Goal: Check status: Check status

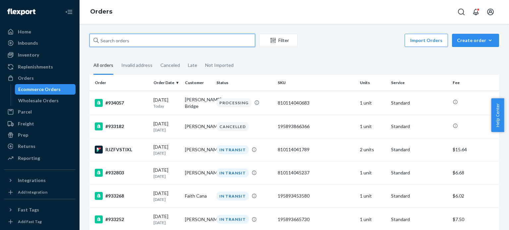
click at [119, 38] on input "text" at bounding box center [172, 40] width 166 height 13
paste input "[PERSON_NAME]"
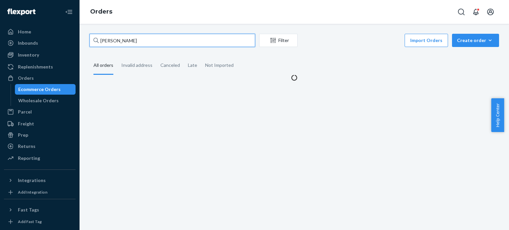
type input "[PERSON_NAME]"
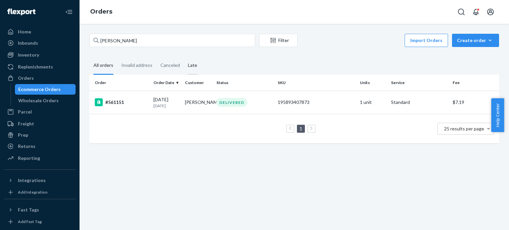
click at [193, 66] on div "Late" at bounding box center [192, 66] width 9 height 18
click at [184, 57] on input "Late" at bounding box center [184, 57] width 0 height 0
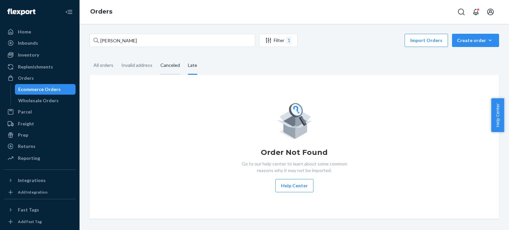
click at [174, 66] on div "Canceled" at bounding box center [170, 66] width 20 height 18
click at [156, 57] on input "Canceled" at bounding box center [156, 57] width 0 height 0
click at [138, 71] on div "Invalid address" at bounding box center [136, 66] width 31 height 18
click at [117, 57] on input "Invalid address" at bounding box center [117, 57] width 0 height 0
click at [100, 69] on div "All orders" at bounding box center [103, 66] width 20 height 18
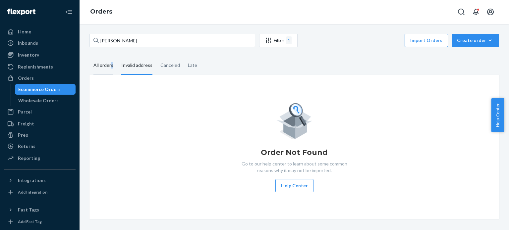
click at [113, 66] on div "All orders" at bounding box center [103, 66] width 20 height 18
click at [110, 67] on div "All orders" at bounding box center [103, 66] width 20 height 18
click at [89, 57] on input "All orders" at bounding box center [89, 57] width 0 height 0
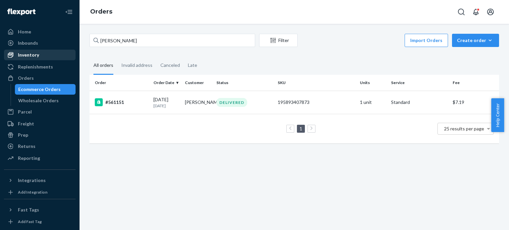
click at [38, 58] on div "Inventory" at bounding box center [40, 54] width 70 height 9
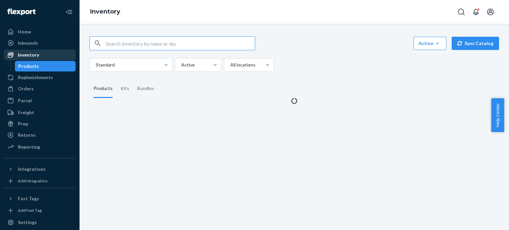
click at [154, 41] on input "text" at bounding box center [180, 43] width 149 height 13
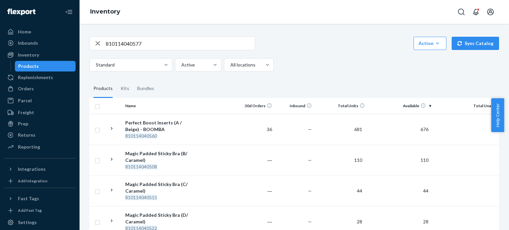
click at [156, 41] on input "810114040577" at bounding box center [180, 43] width 149 height 13
click at [150, 42] on input "810114040577" at bounding box center [180, 43] width 149 height 13
paste input "478"
type input "810114040478"
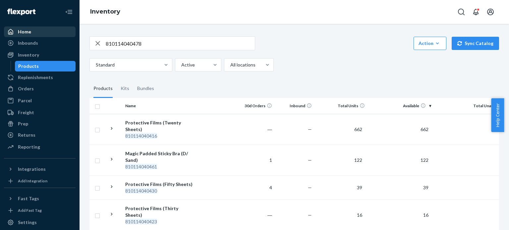
click at [55, 36] on div "Home" at bounding box center [40, 31] width 70 height 9
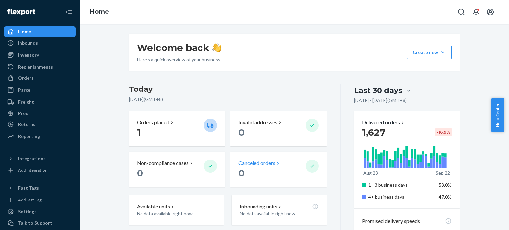
click at [270, 168] on p "0" at bounding box center [269, 173] width 62 height 12
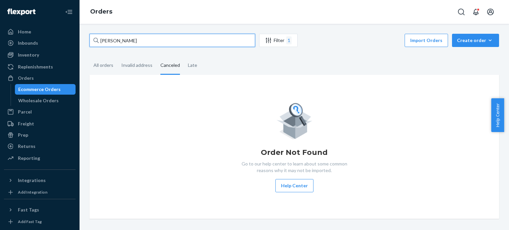
click at [189, 41] on input "[PERSON_NAME]" at bounding box center [172, 40] width 166 height 13
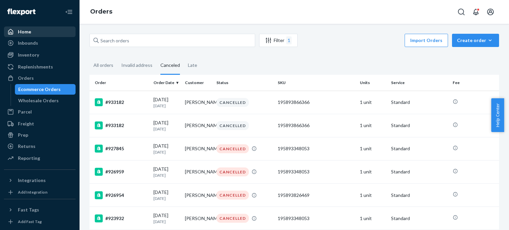
click at [37, 33] on div "Home" at bounding box center [40, 31] width 70 height 9
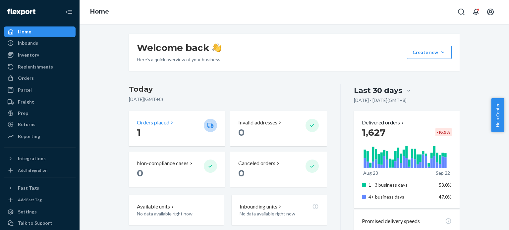
click at [187, 127] on p "1" at bounding box center [168, 133] width 62 height 12
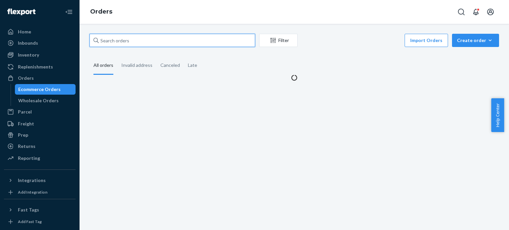
click at [180, 37] on input "text" at bounding box center [172, 40] width 166 height 13
paste input "[PERSON_NAME]"
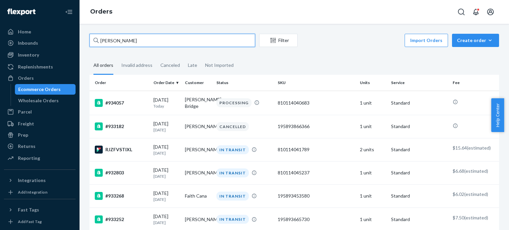
click at [188, 40] on input "[PERSON_NAME]" at bounding box center [172, 40] width 166 height 13
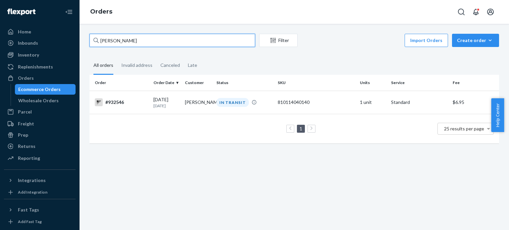
click at [216, 40] on input "[PERSON_NAME]" at bounding box center [172, 40] width 166 height 13
paste input "[PERSON_NAME]"
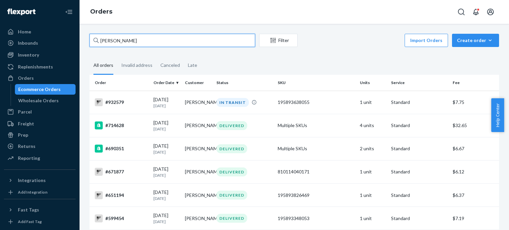
click at [236, 39] on input "[PERSON_NAME]" at bounding box center [172, 40] width 166 height 13
paste input "W I L L O W [PERSON_NAME]"
click at [236, 39] on input "[PERSON_NAME] W I L L O W [PERSON_NAME]" at bounding box center [172, 40] width 166 height 13
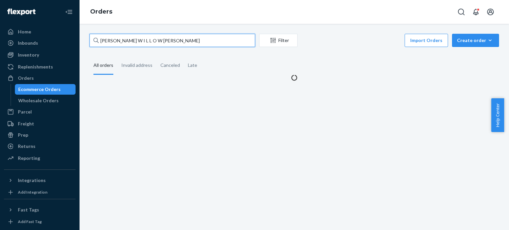
click at [236, 39] on input "[PERSON_NAME] W I L L O W [PERSON_NAME]" at bounding box center [172, 40] width 166 height 13
paste input "text"
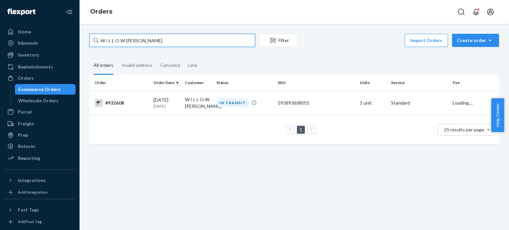
click at [159, 39] on input "W I L L O W [PERSON_NAME]" at bounding box center [172, 40] width 166 height 13
paste input "[PERSON_NAME]"
type input "[PERSON_NAME]"
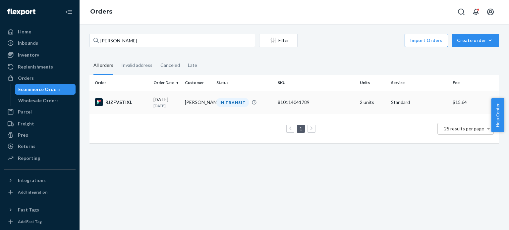
click at [285, 106] on td "810114041789" at bounding box center [316, 102] width 82 height 23
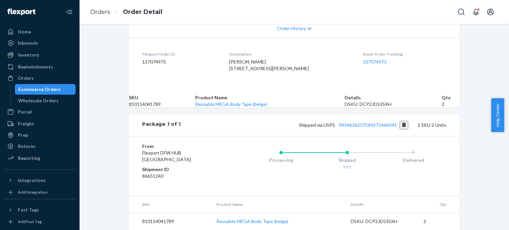
scroll to position [189, 0]
click at [104, 11] on link "Orders" at bounding box center [100, 11] width 20 height 7
click at [36, 31] on div "Home" at bounding box center [40, 31] width 70 height 9
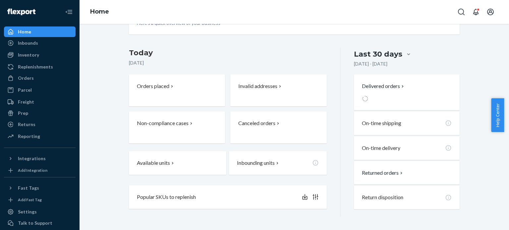
click at [36, 31] on div "Home" at bounding box center [40, 31] width 70 height 9
